Goal: Transaction & Acquisition: Obtain resource

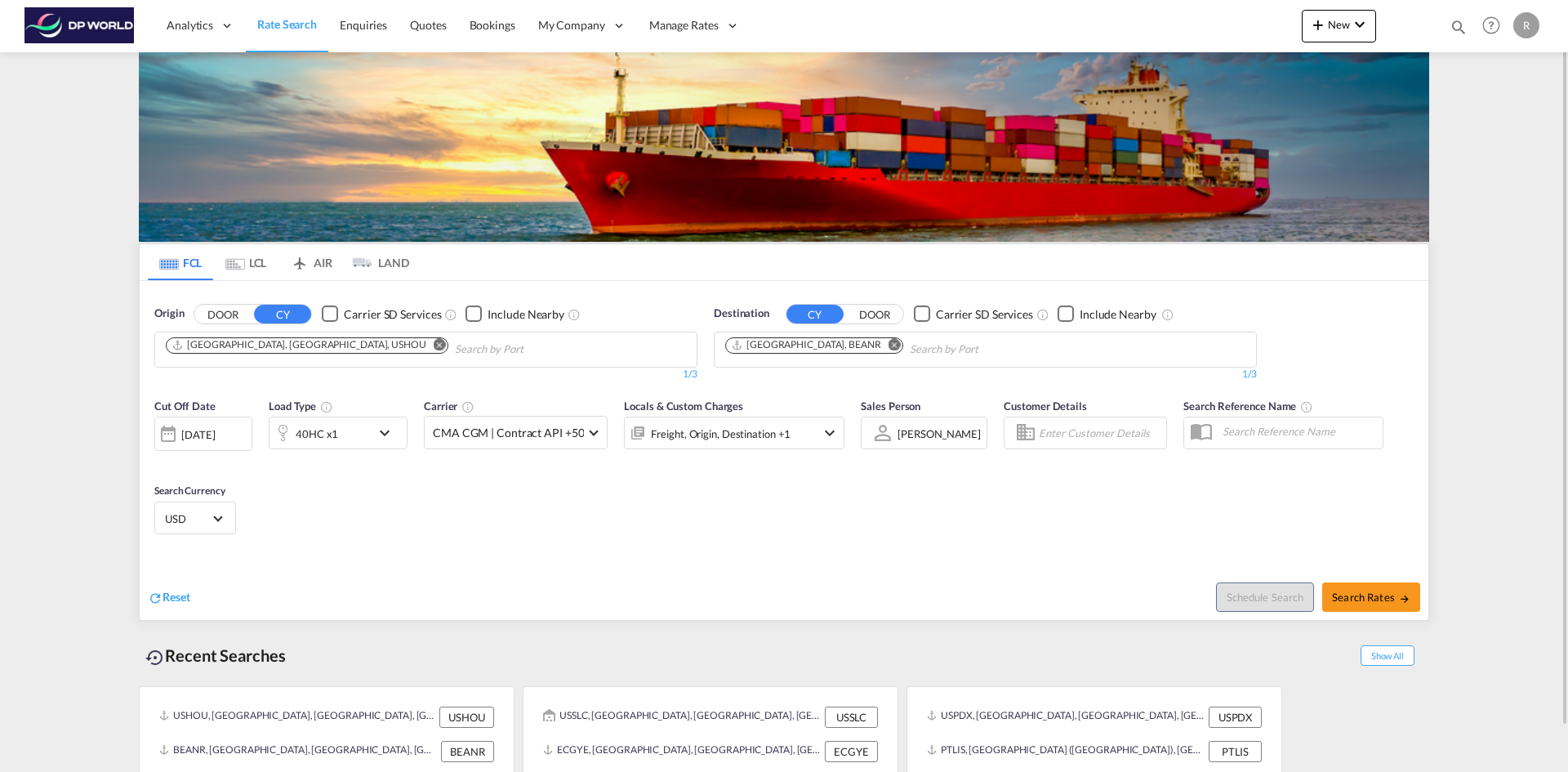
drag, startPoint x: 240, startPoint y: 318, endPoint x: 227, endPoint y: 318, distance: 13.0
click at [239, 318] on button "DOOR" at bounding box center [223, 314] width 57 height 19
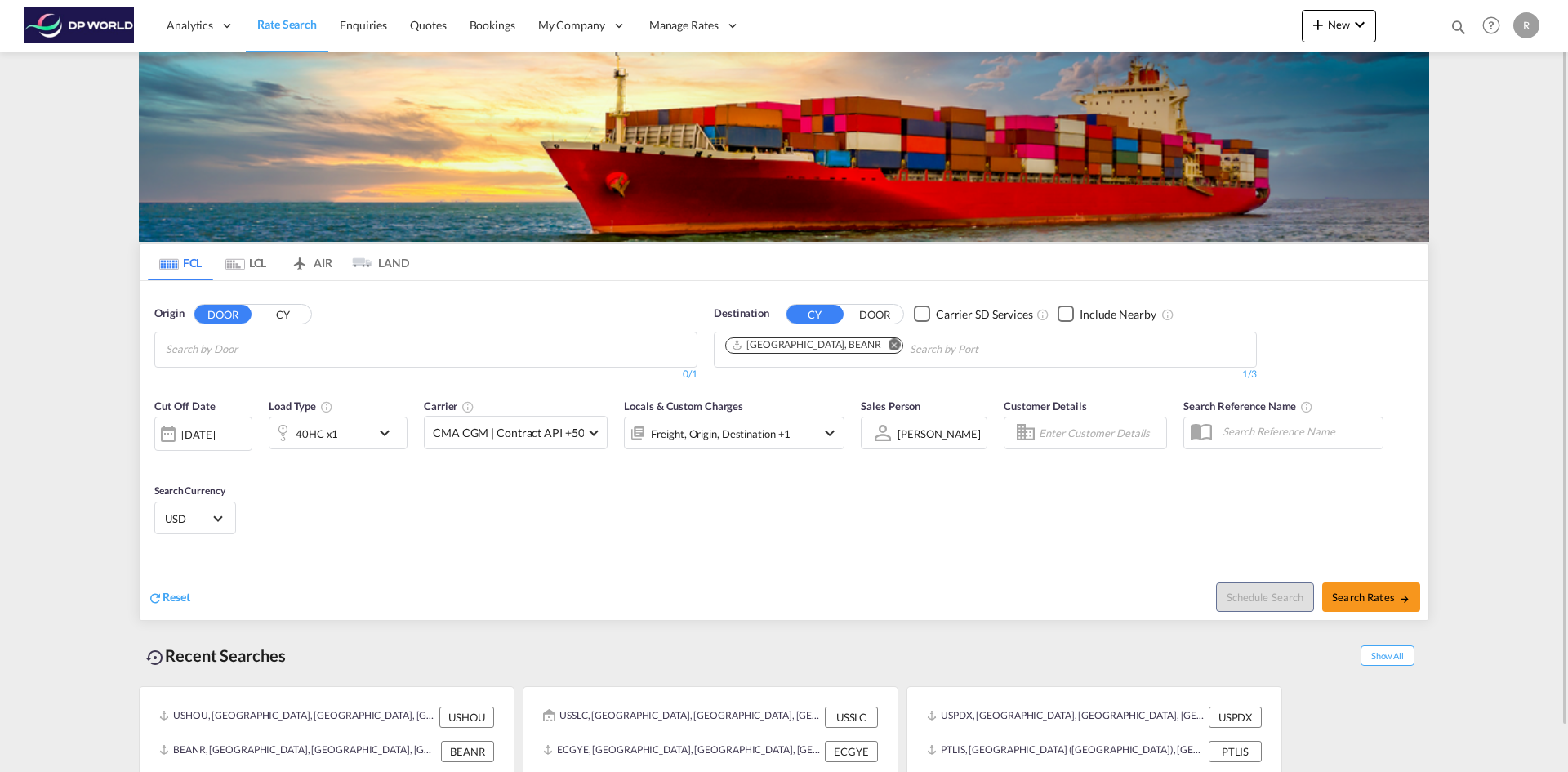
click at [211, 346] on input "Search by Door" at bounding box center [244, 350] width 155 height 26
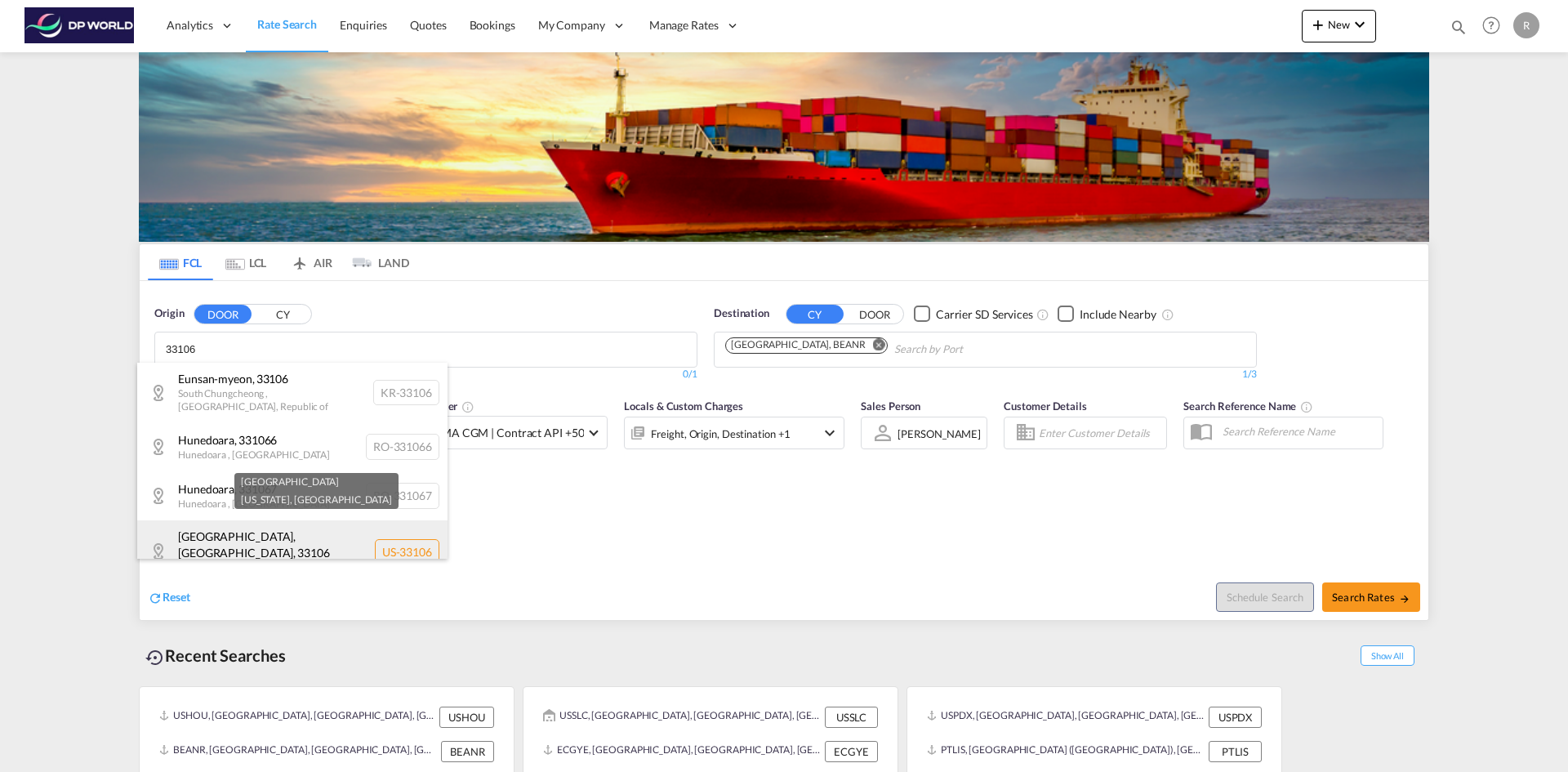
type input "33106"
click at [257, 540] on div "[GEOGRAPHIC_DATA][US_STATE] , [GEOGRAPHIC_DATA] [GEOGRAPHIC_DATA]-33106" at bounding box center [292, 551] width 310 height 62
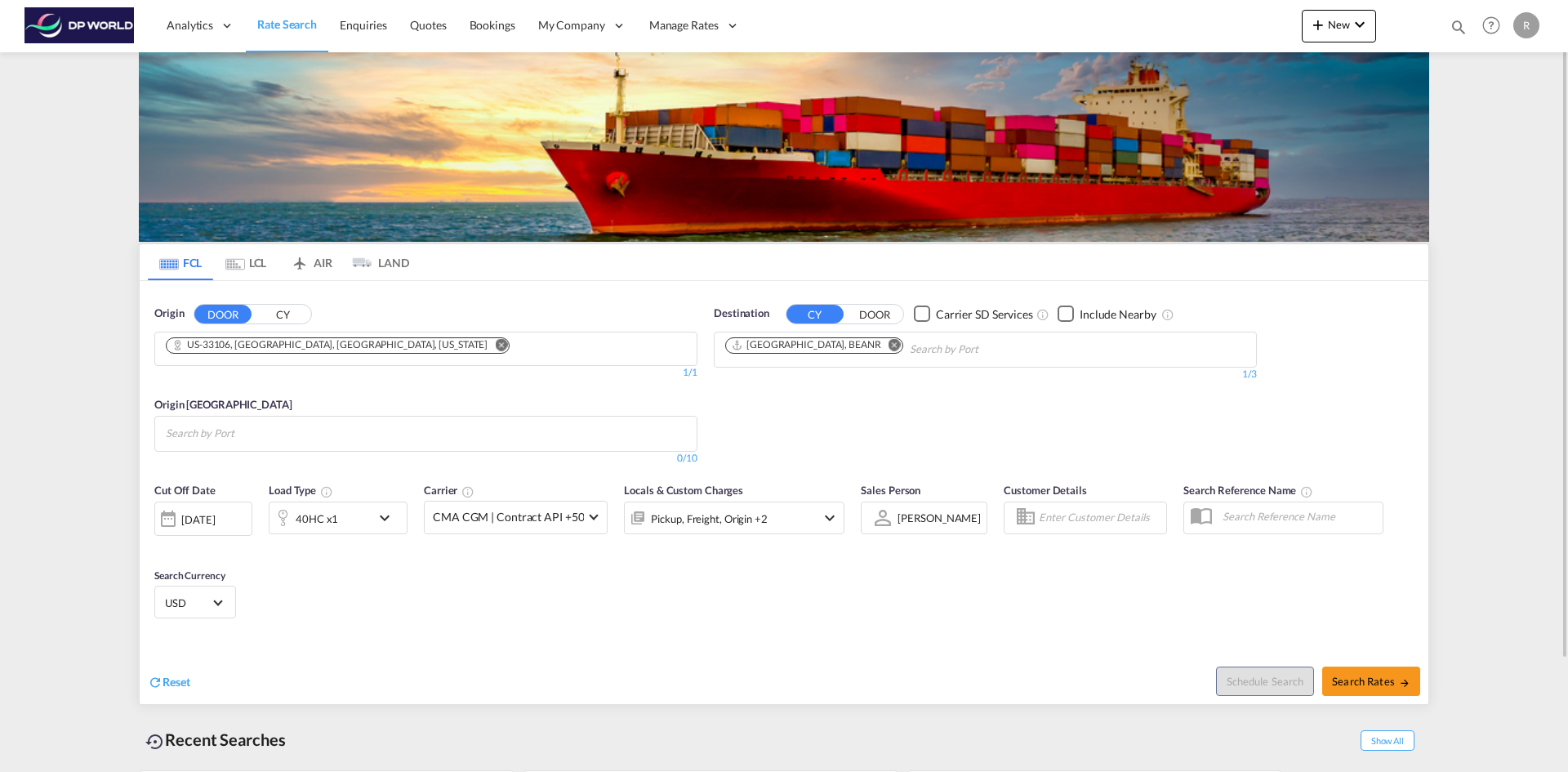
click at [889, 343] on md-icon "Remove" at bounding box center [895, 344] width 12 height 12
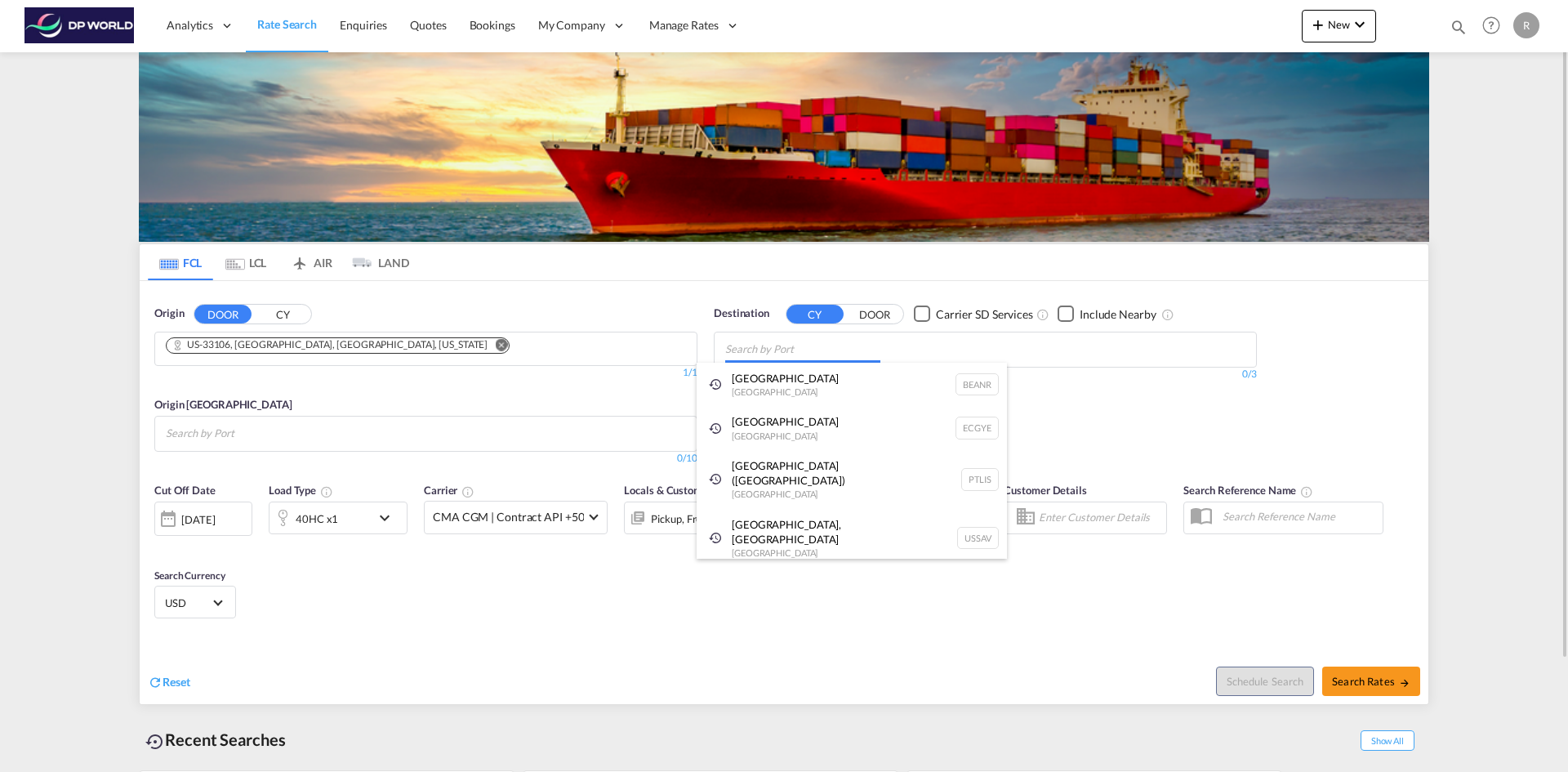
click at [793, 348] on body "Analytics Reports Dashboard Rate Search Enquiries Quotes Bookings" at bounding box center [784, 386] width 1568 height 772
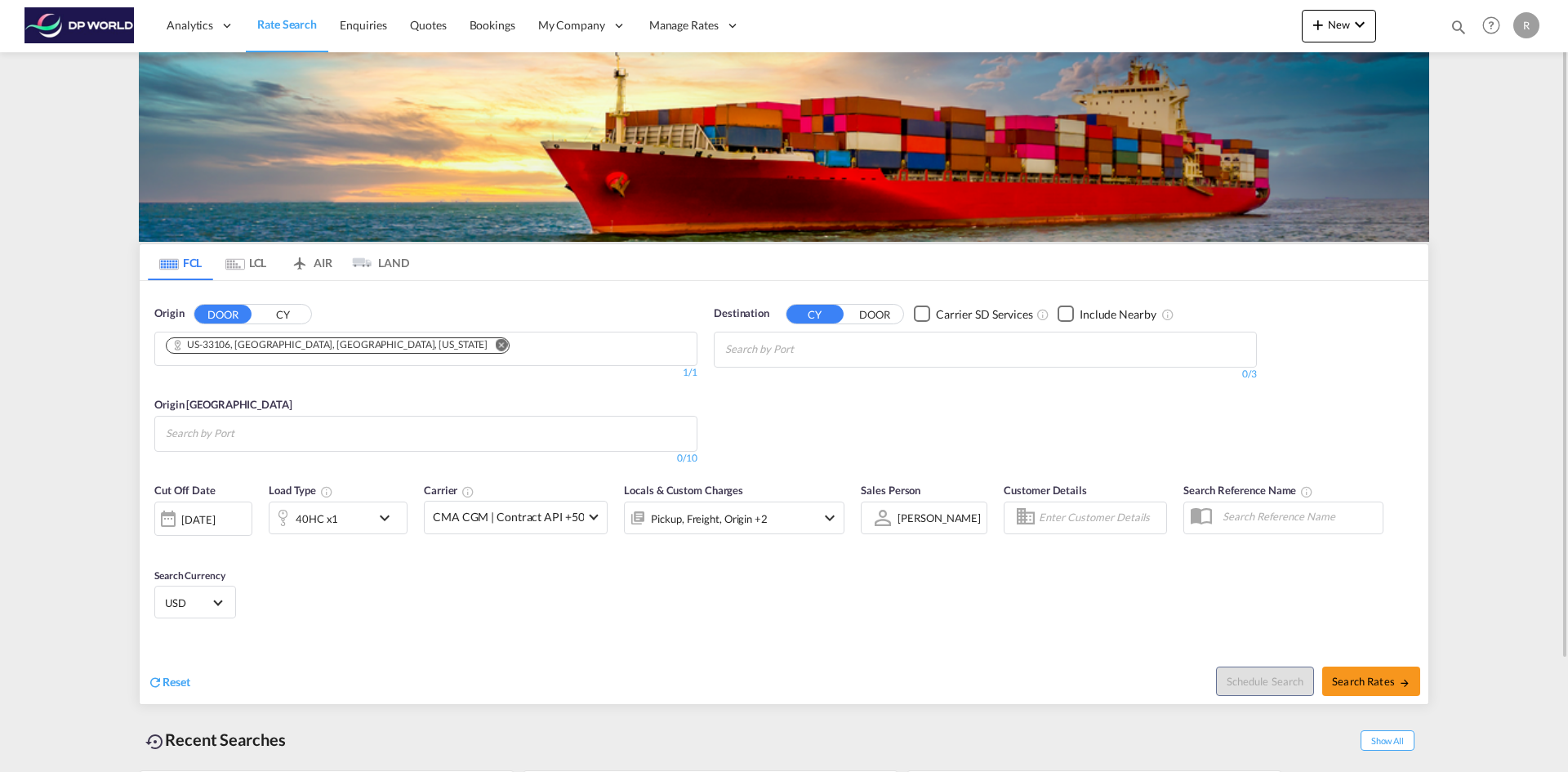
click at [793, 348] on body "Analytics Reports Dashboard Rate Search Enquiries Quotes Bookings" at bounding box center [784, 386] width 1568 height 772
type input "posorja"
click at [769, 380] on div "Posorja [GEOGRAPHIC_DATA] ECPSJ" at bounding box center [851, 386] width 310 height 49
click at [215, 513] on div "[DATE]" at bounding box center [198, 519] width 34 height 15
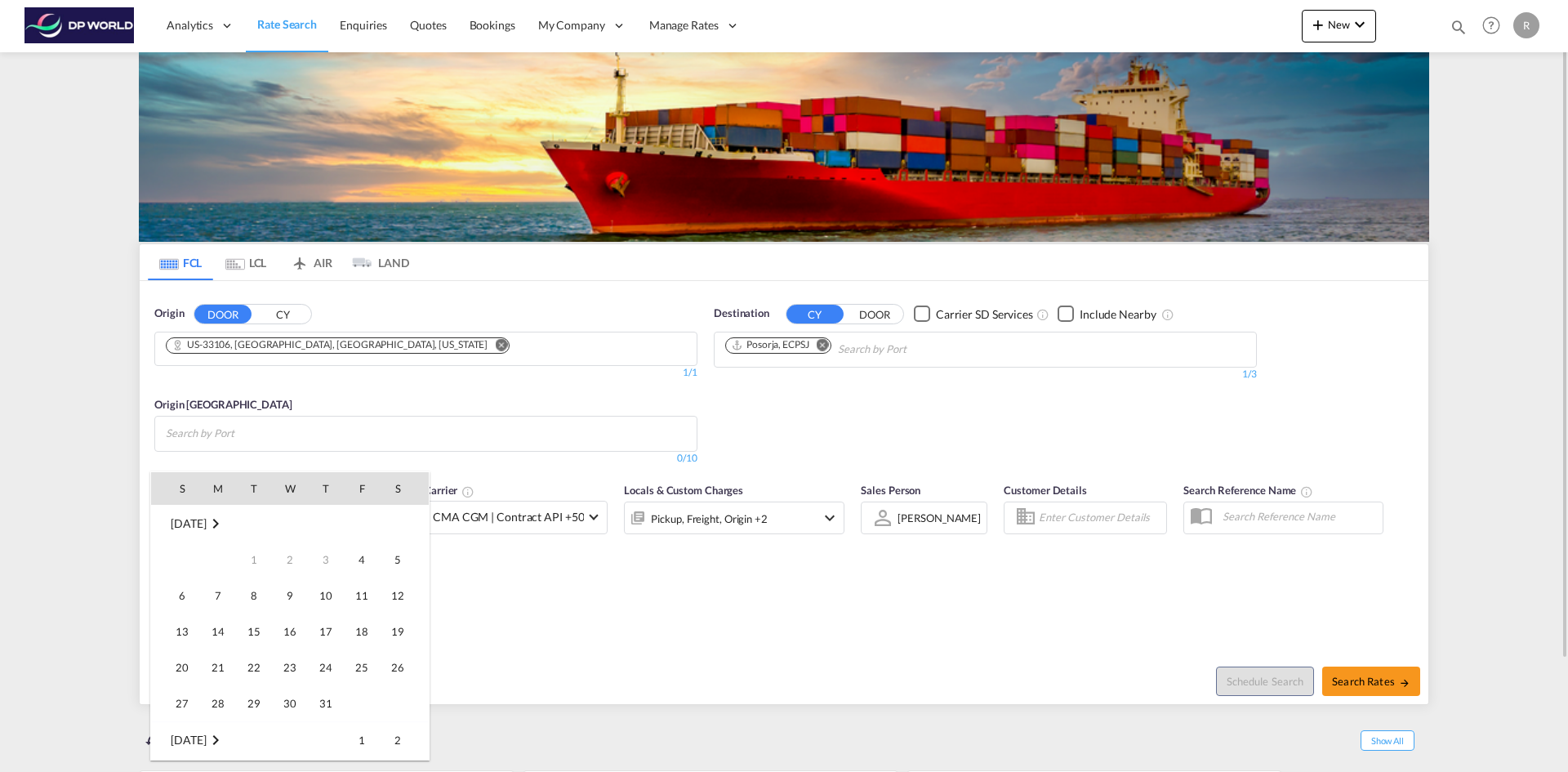
scroll to position [649, 0]
click at [223, 560] on span "6" at bounding box center [217, 559] width 33 height 33
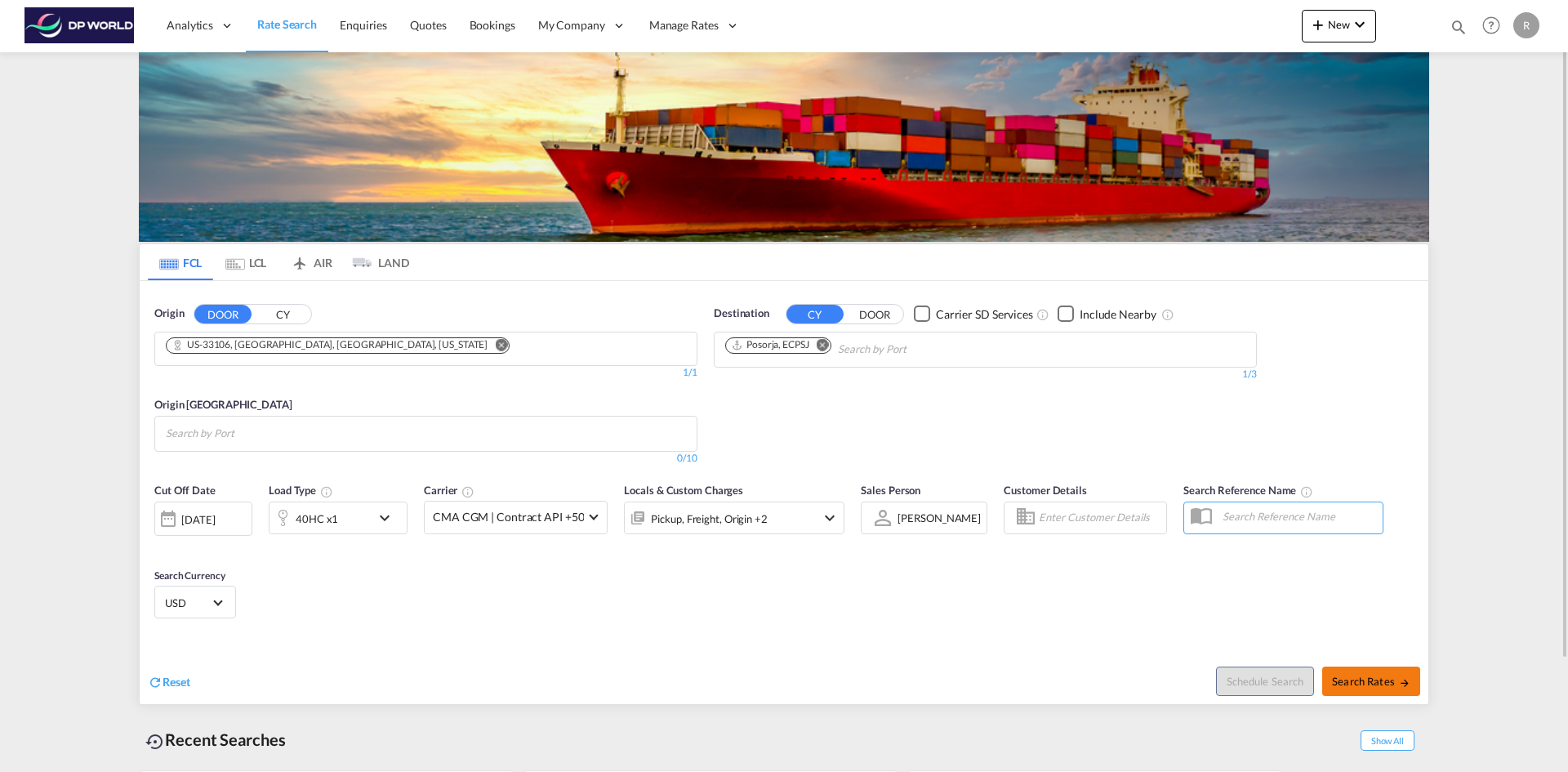
click at [1380, 673] on button "Search Rates" at bounding box center [1371, 680] width 98 height 29
type input "33106 to ECPSJ / [DATE]"
click at [286, 432] on input "Search by Port" at bounding box center [244, 434] width 155 height 26
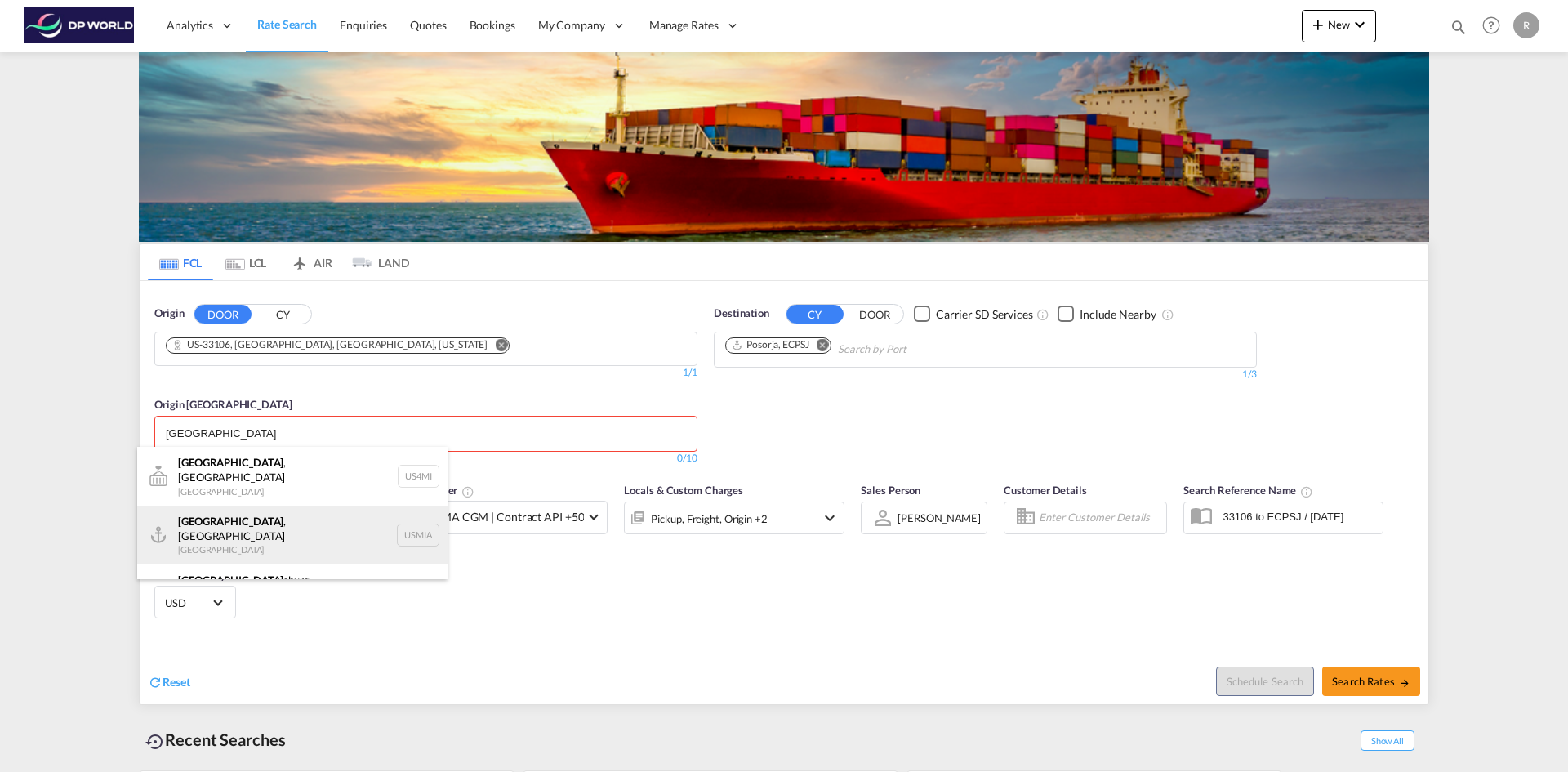
type input "[GEOGRAPHIC_DATA]"
click at [220, 520] on div "[GEOGRAPHIC_DATA] , [GEOGRAPHIC_DATA] [GEOGRAPHIC_DATA] USMIA" at bounding box center [292, 534] width 310 height 59
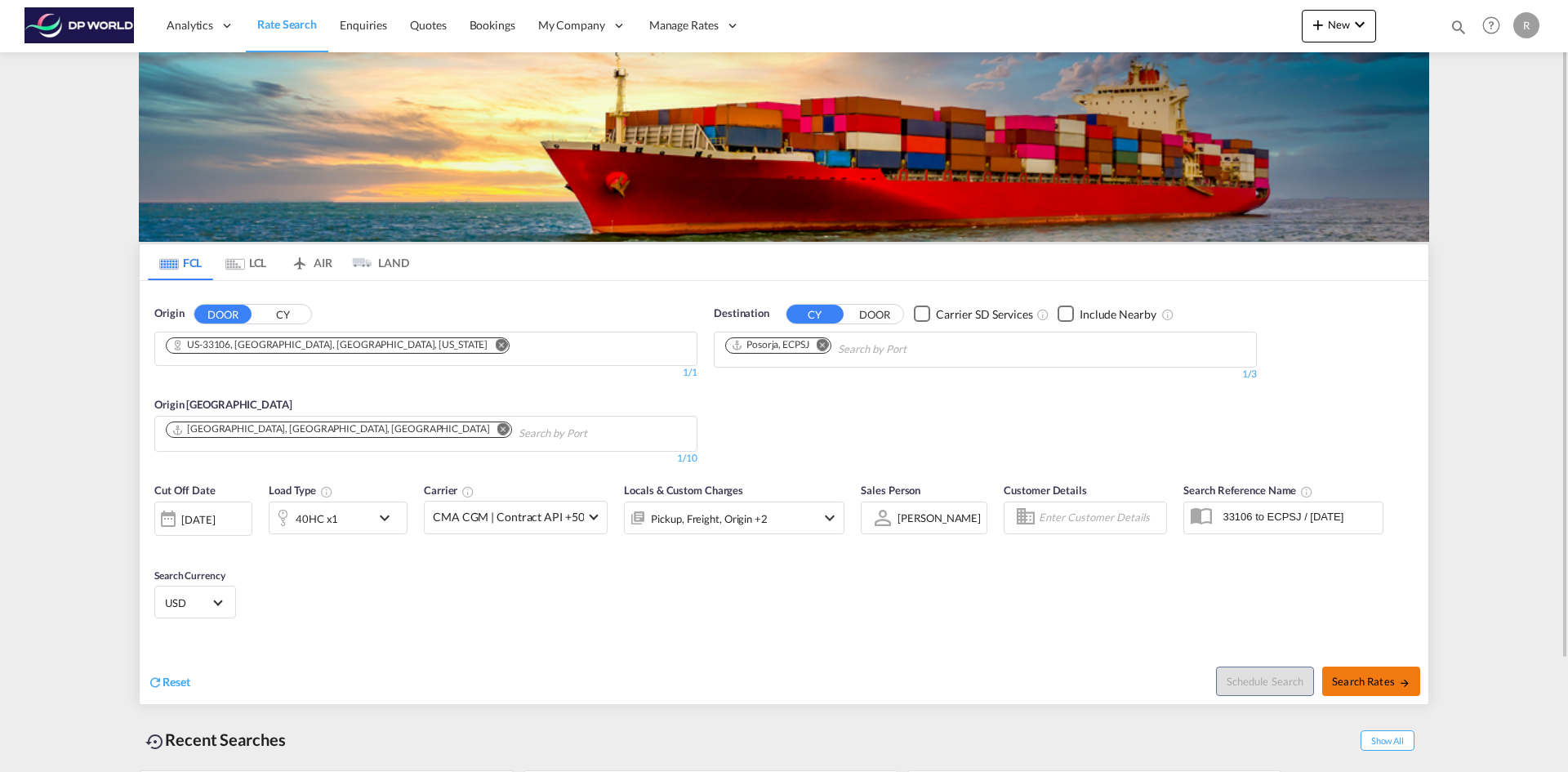
click at [1364, 685] on span "Search Rates" at bounding box center [1371, 681] width 79 height 13
